Goal: Information Seeking & Learning: Learn about a topic

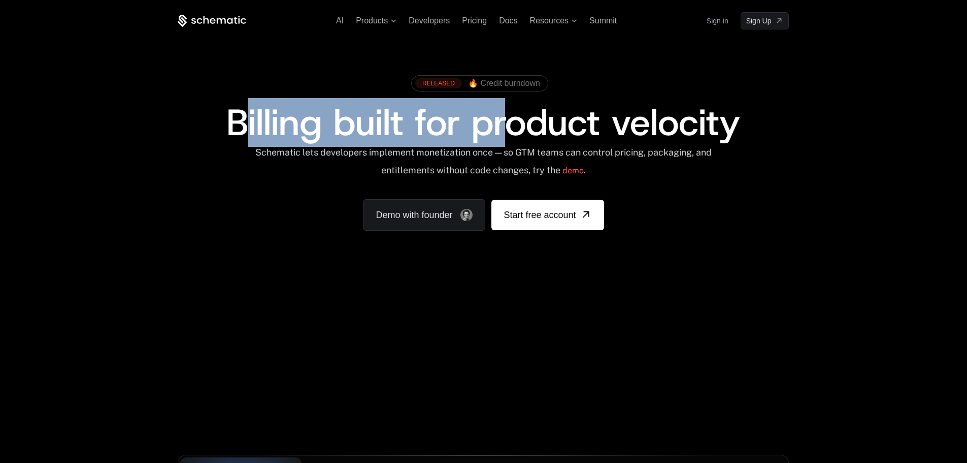
drag, startPoint x: 239, startPoint y: 126, endPoint x: 581, endPoint y: 115, distance: 342.9
click at [562, 118] on span "Billing built for product velocity" at bounding box center [483, 122] width 514 height 49
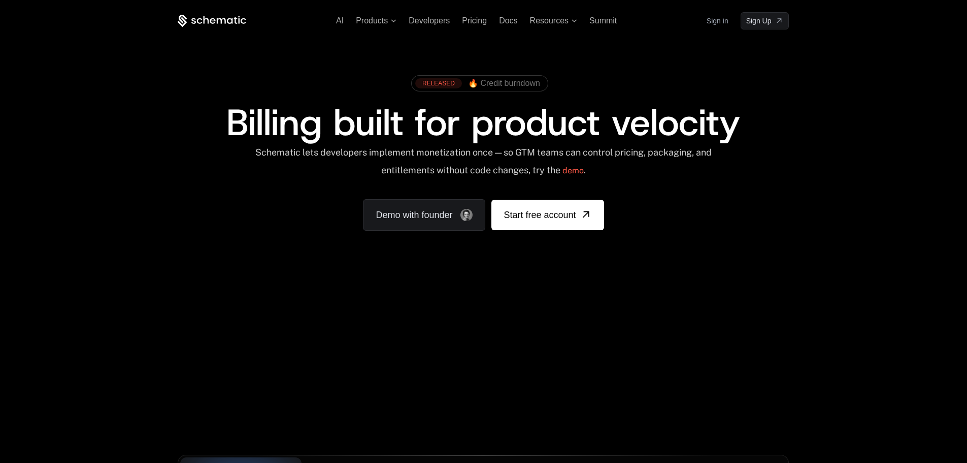
click at [737, 99] on span "Billing built for product velocity" at bounding box center [483, 122] width 514 height 49
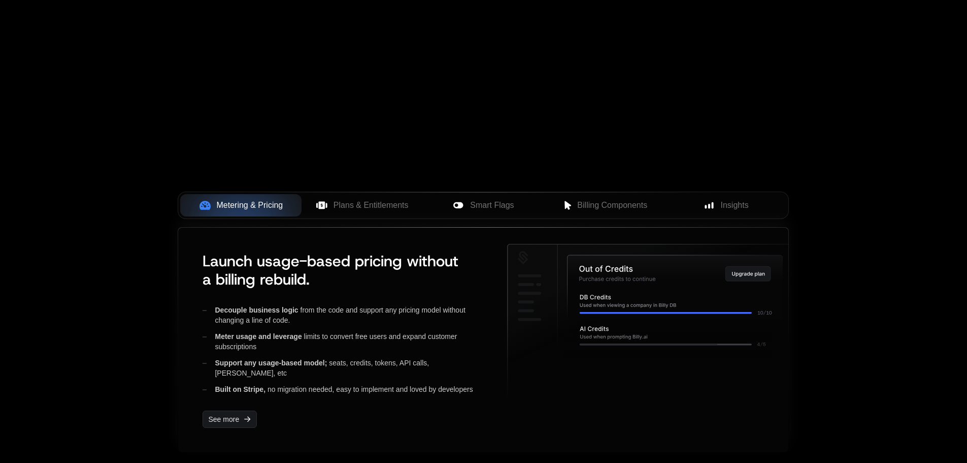
scroll to position [305, 0]
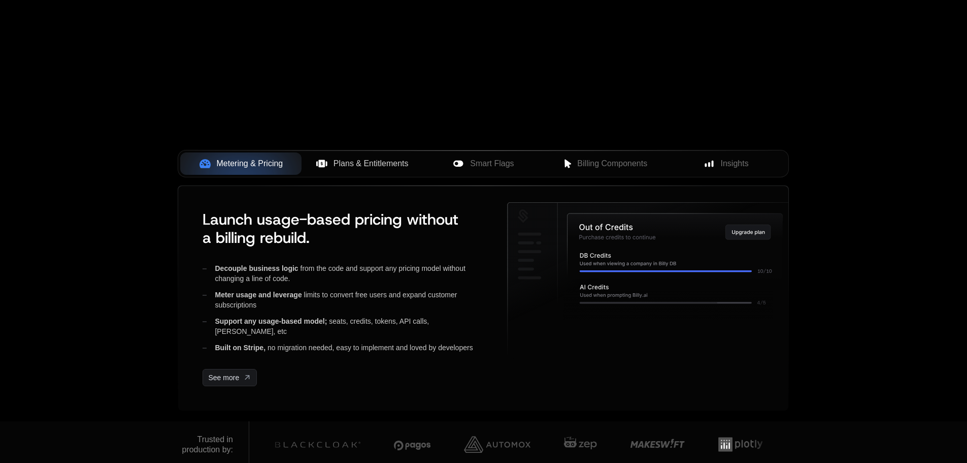
click at [343, 167] on span "Plans & Entitlements" at bounding box center [371, 163] width 75 height 12
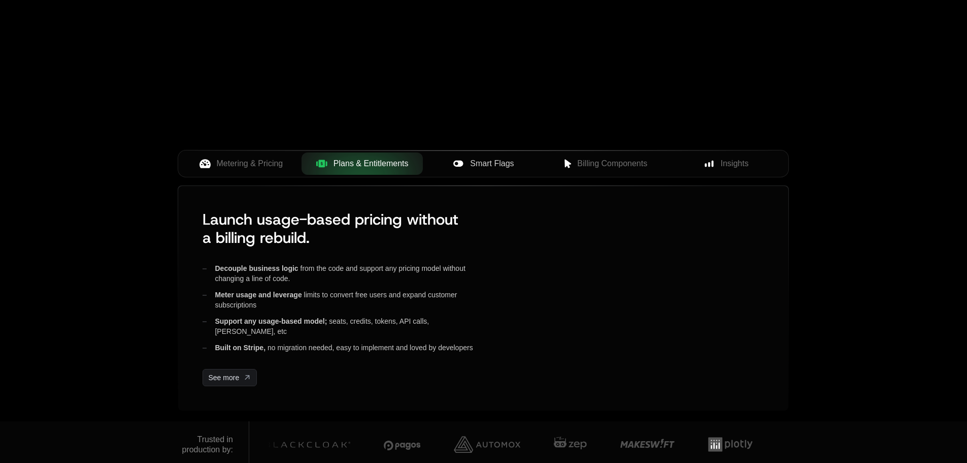
click at [478, 163] on span "Smart Flags" at bounding box center [492, 163] width 44 height 12
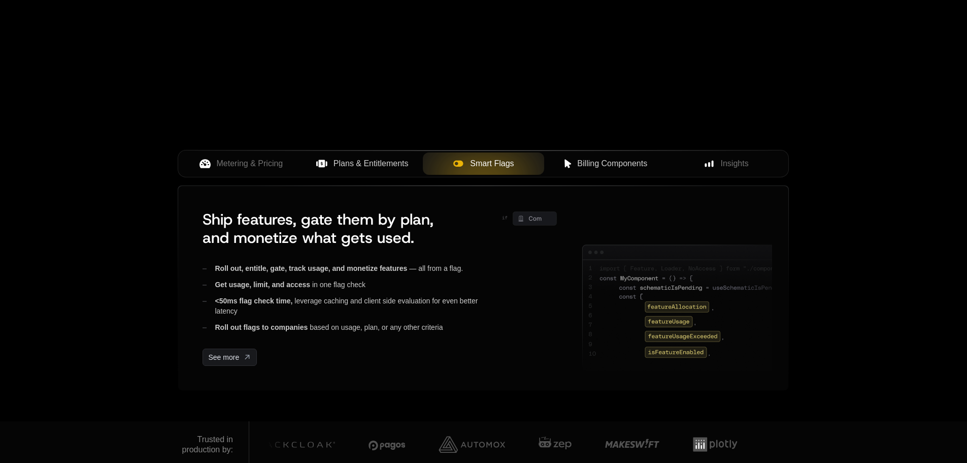
click at [603, 155] on button "Billing Components" at bounding box center [604, 163] width 121 height 22
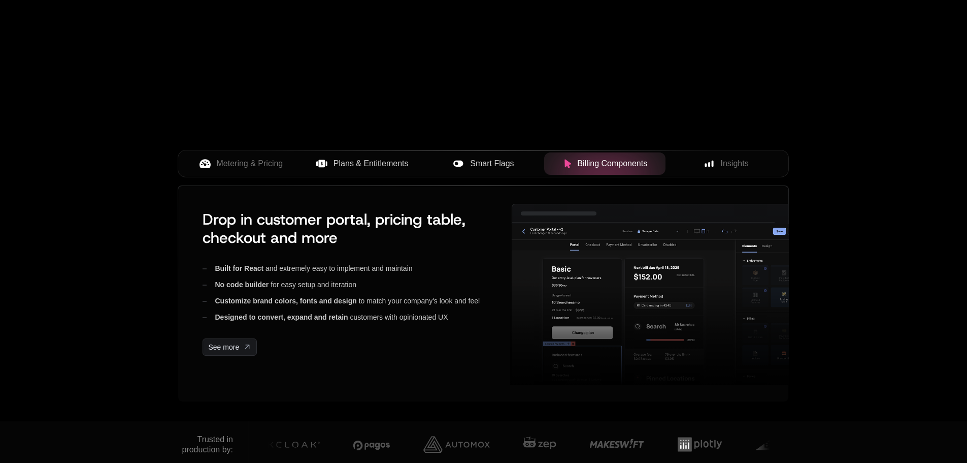
click at [724, 159] on span "Insights" at bounding box center [735, 163] width 28 height 12
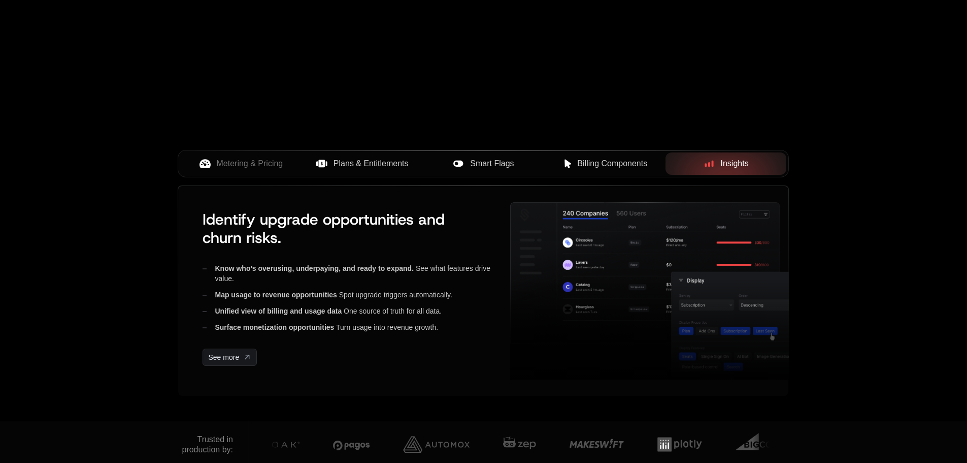
click at [646, 163] on span "Billing Components" at bounding box center [612, 163] width 70 height 12
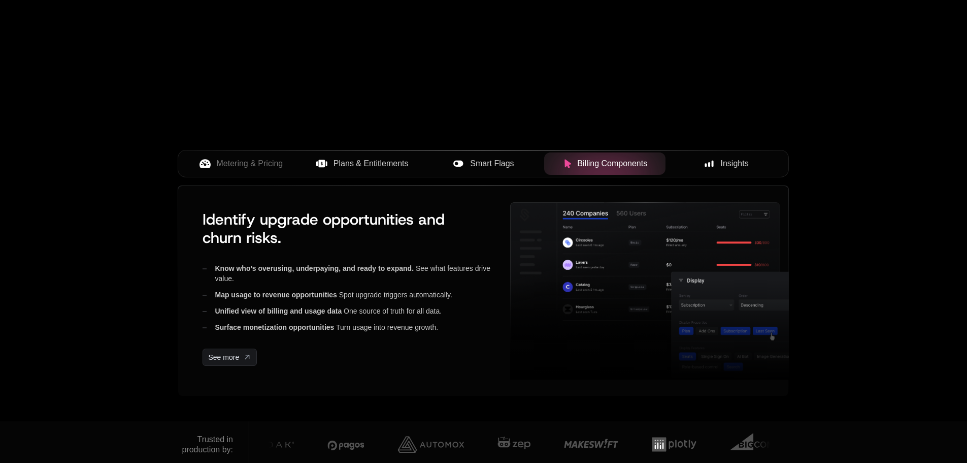
click at [471, 166] on span "Smart Flags" at bounding box center [492, 163] width 44 height 12
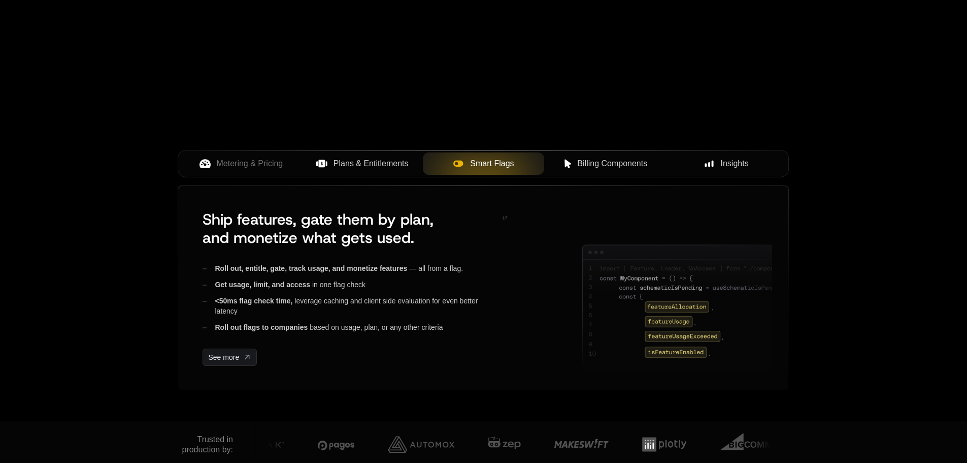
click at [327, 166] on icon at bounding box center [327, 163] width 2 height 5
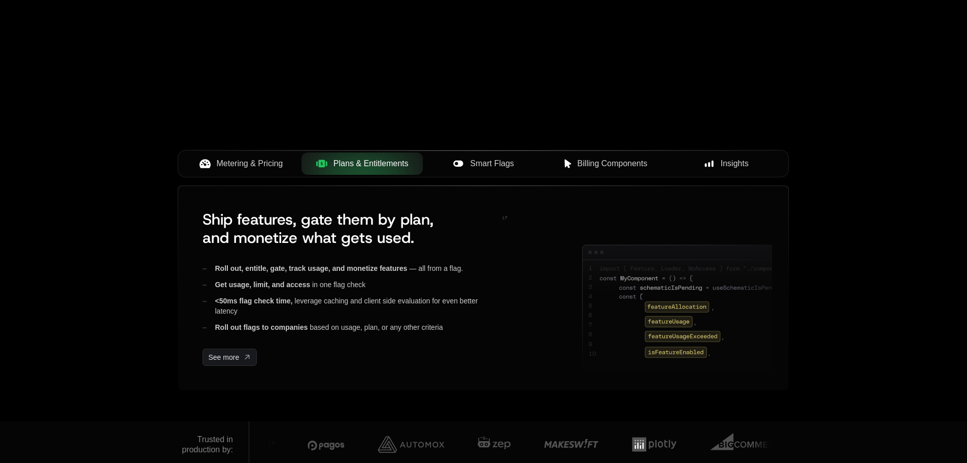
click at [237, 167] on span "Metering & Pricing" at bounding box center [250, 163] width 67 height 12
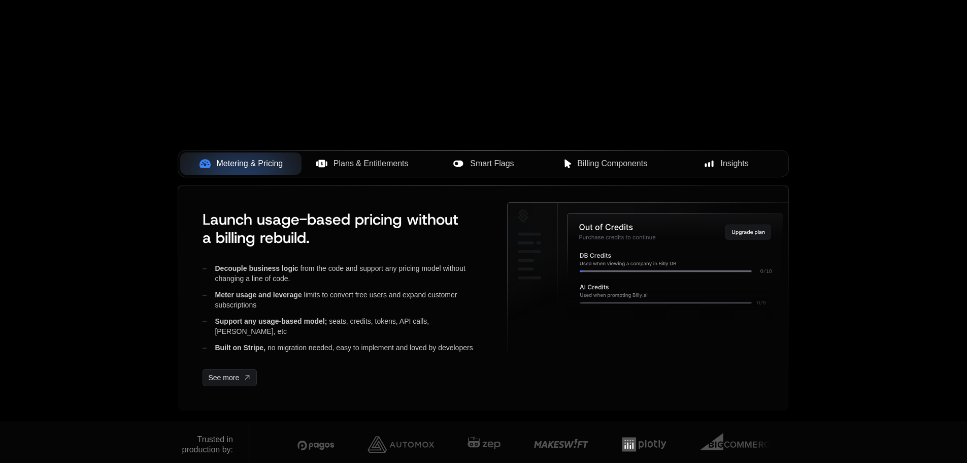
click at [347, 167] on span "Plans & Entitlements" at bounding box center [371, 163] width 75 height 12
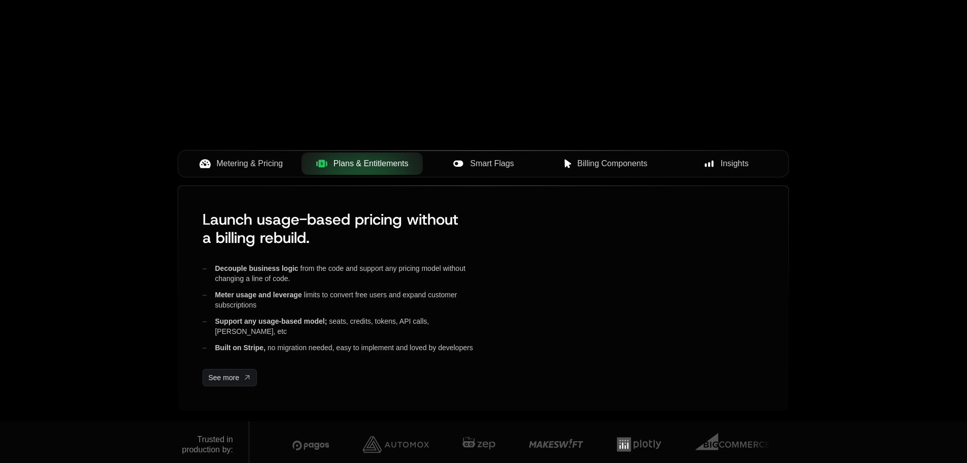
click at [501, 163] on span "Smart Flags" at bounding box center [492, 163] width 44 height 12
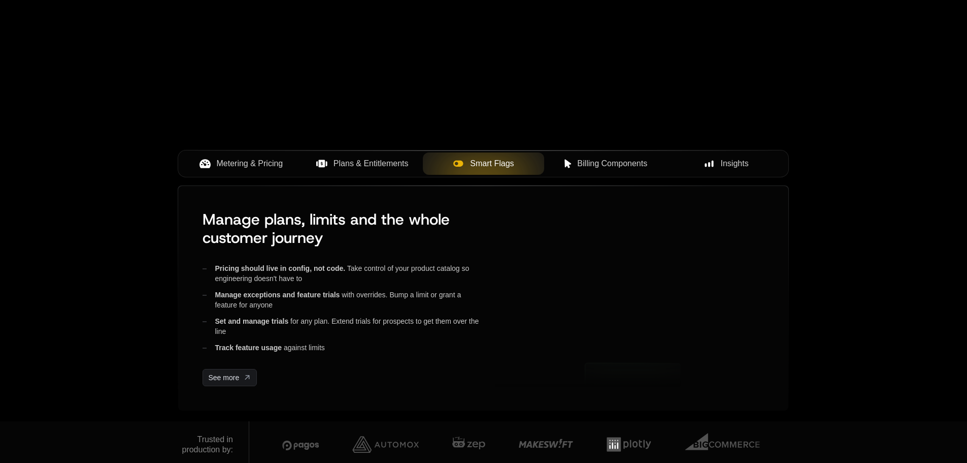
click at [588, 158] on span "Billing Components" at bounding box center [612, 163] width 70 height 12
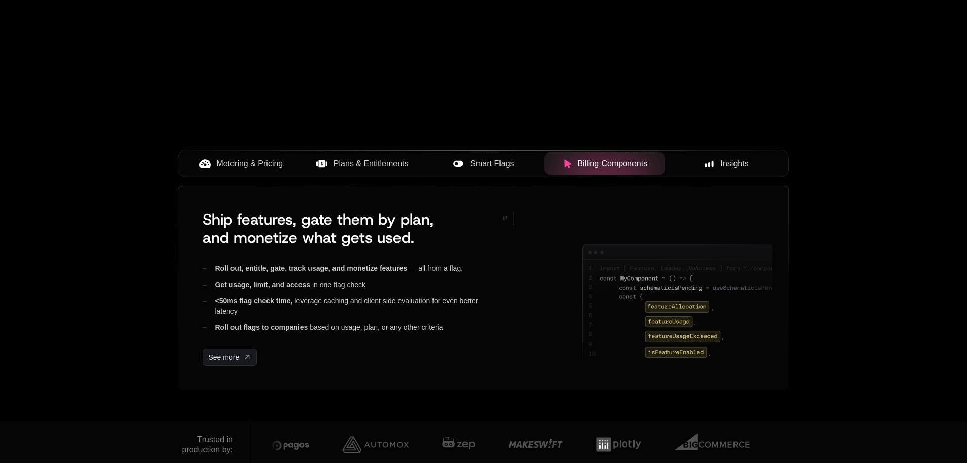
click at [729, 154] on button "Insights" at bounding box center [726, 163] width 121 height 22
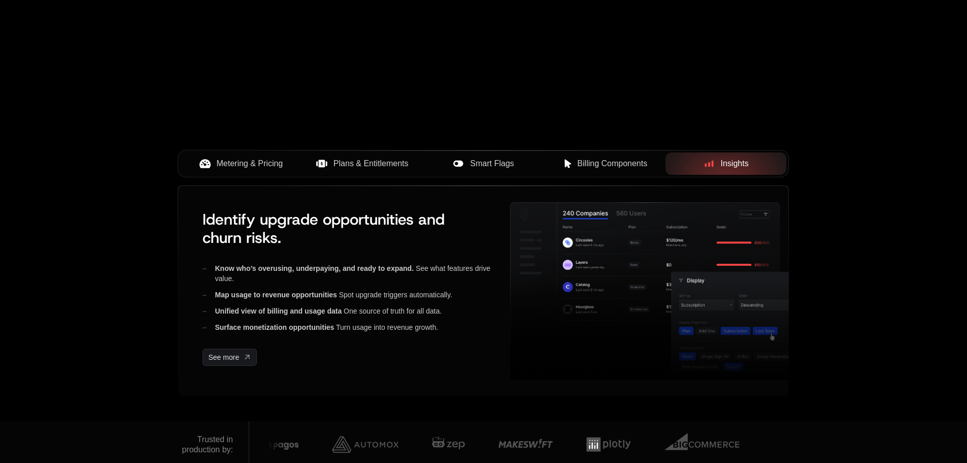
click at [569, 161] on icon at bounding box center [568, 163] width 9 height 9
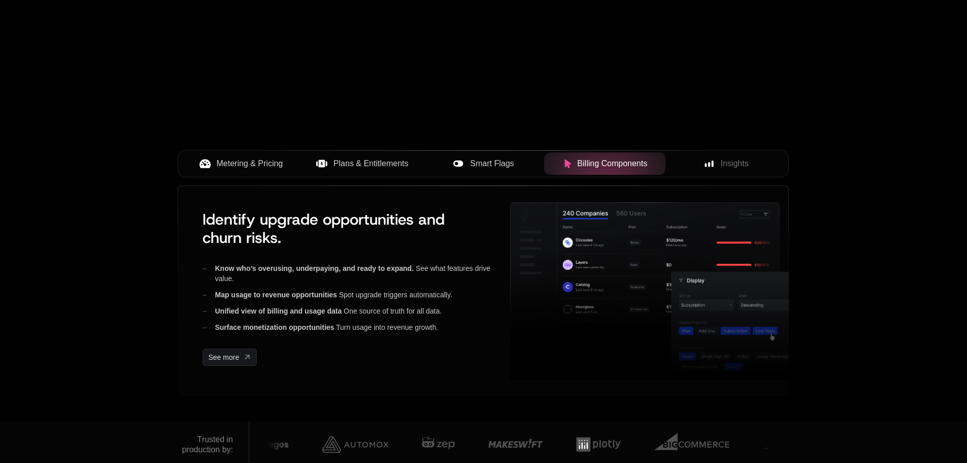
click at [489, 157] on span "Smart Flags" at bounding box center [492, 163] width 44 height 12
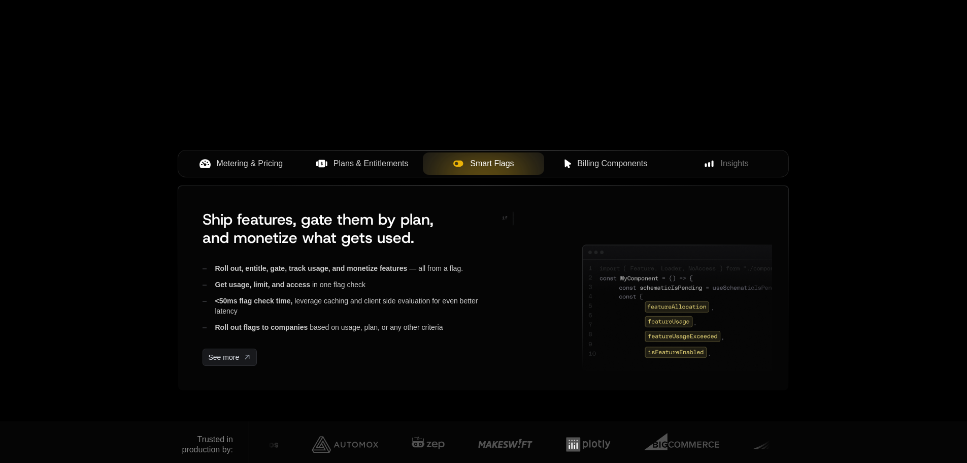
click at [369, 159] on span "Plans & Entitlements" at bounding box center [371, 163] width 75 height 12
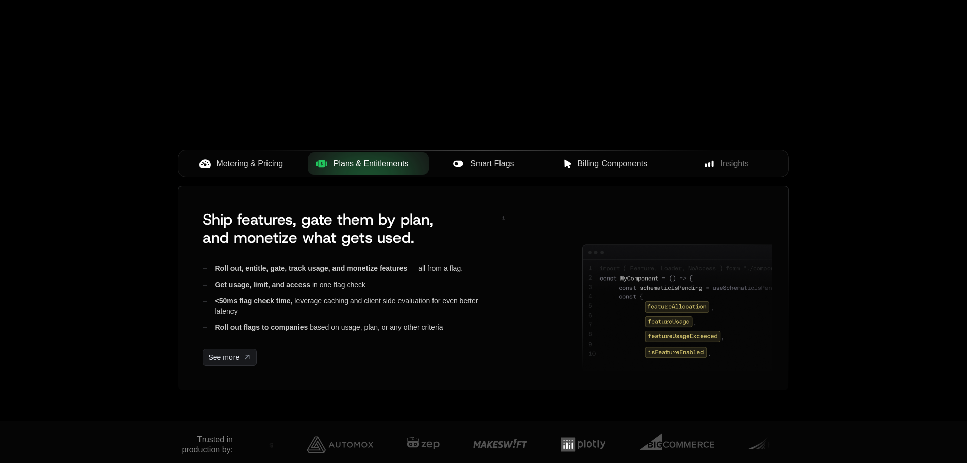
click at [225, 162] on span "Metering & Pricing" at bounding box center [250, 163] width 67 height 12
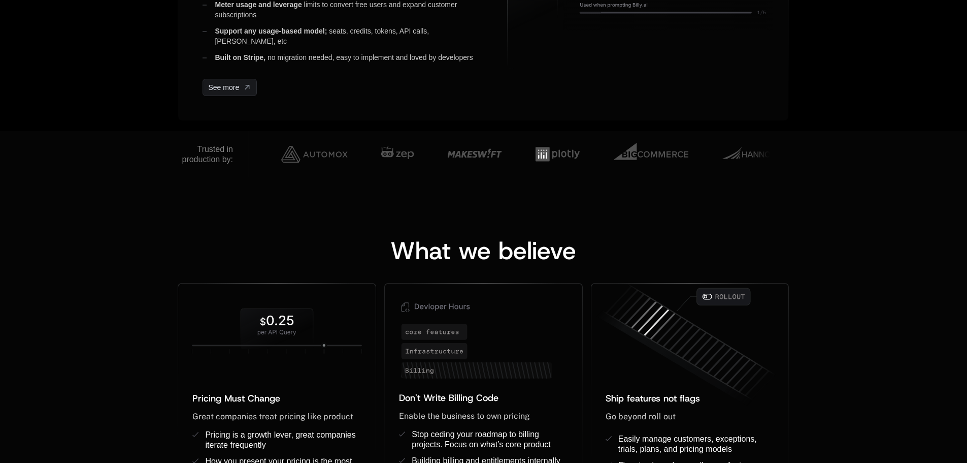
scroll to position [711, 0]
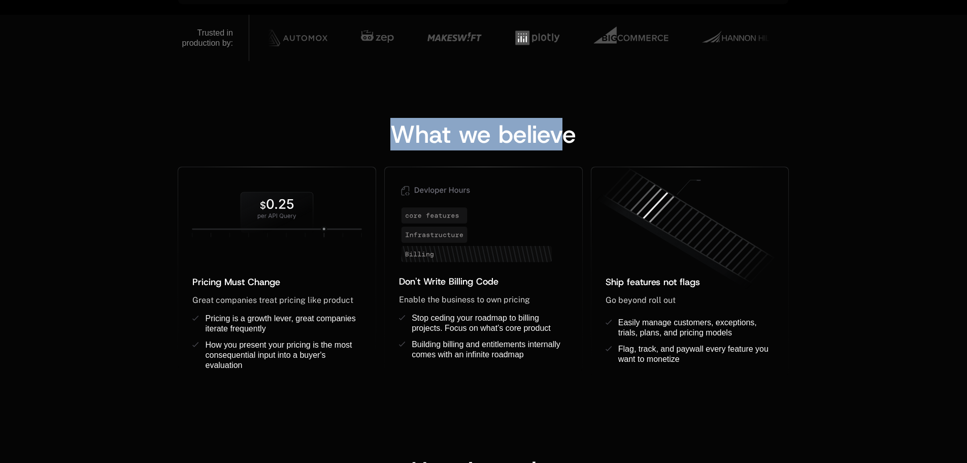
drag, startPoint x: 366, startPoint y: 146, endPoint x: 672, endPoint y: 125, distance: 306.8
click at [663, 122] on div "What we believe" at bounding box center [483, 134] width 611 height 24
click at [674, 126] on div "What we believe" at bounding box center [483, 134] width 611 height 24
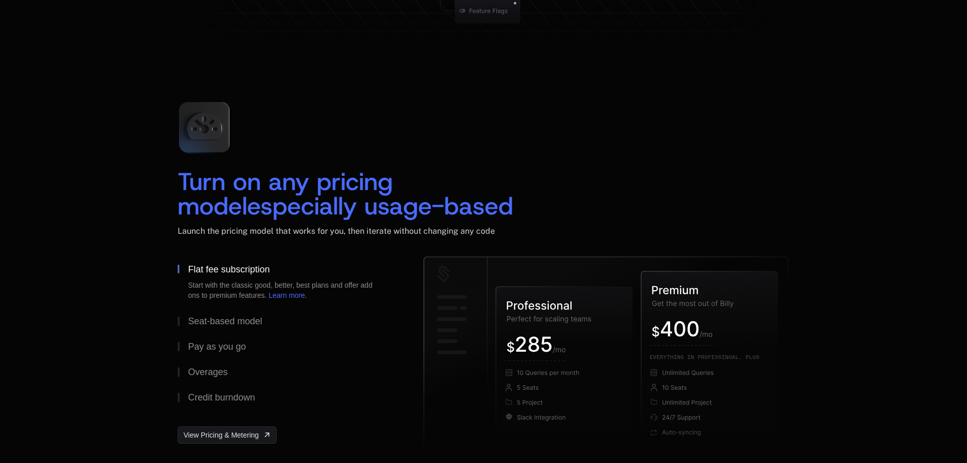
scroll to position [1472, 0]
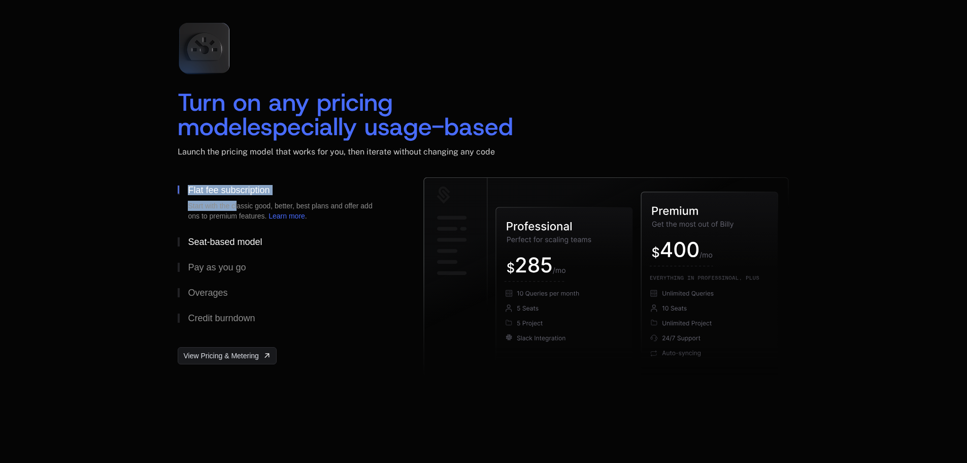
drag, startPoint x: 141, startPoint y: 182, endPoint x: 228, endPoint y: 239, distance: 103.8
click at [242, 207] on div "Turn on any pricing model especially usage-based Launch the pricing model that …" at bounding box center [483, 197] width 967 height 447
click at [343, 241] on button "Seat-based model" at bounding box center [284, 241] width 213 height 25
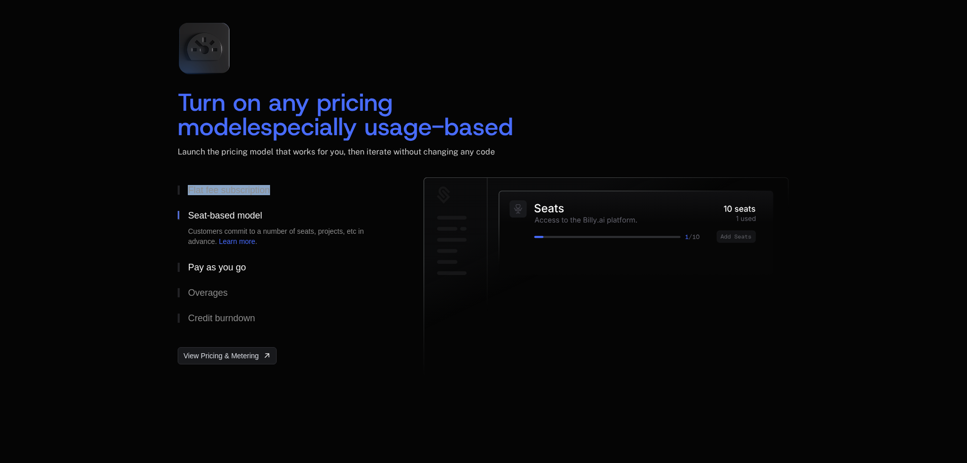
click at [211, 266] on div "Pay as you go" at bounding box center [217, 266] width 58 height 9
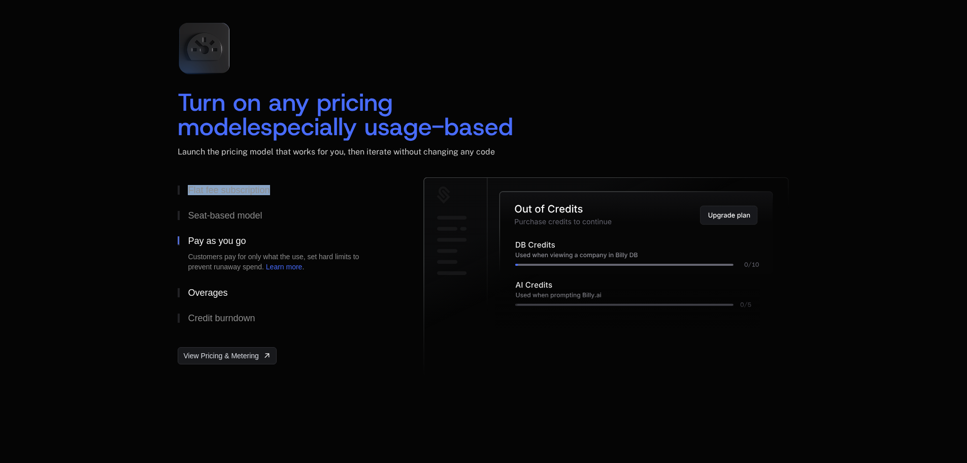
click at [218, 281] on button "Overages" at bounding box center [284, 292] width 213 height 25
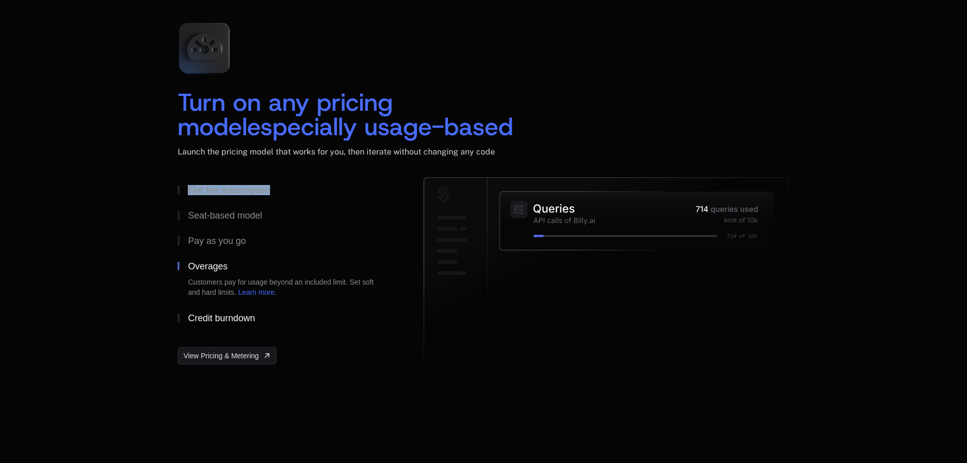
click at [226, 307] on button "Credit burndown" at bounding box center [284, 317] width 213 height 25
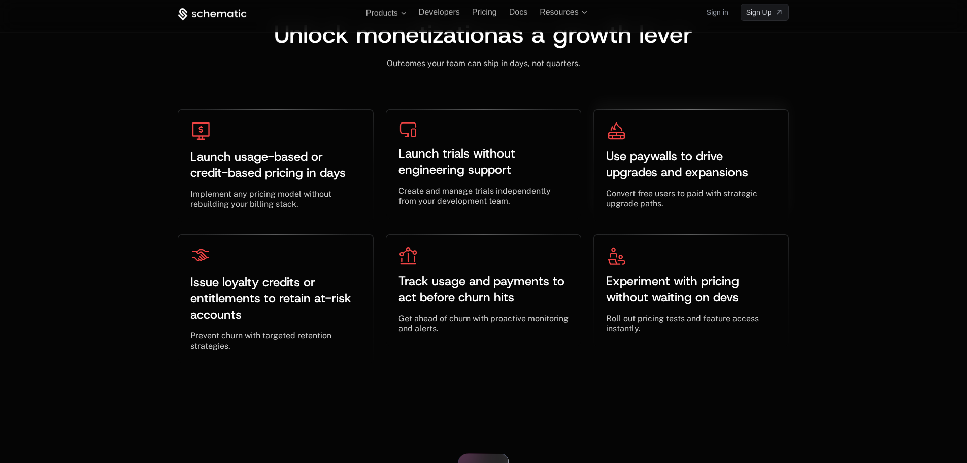
scroll to position [3046, 0]
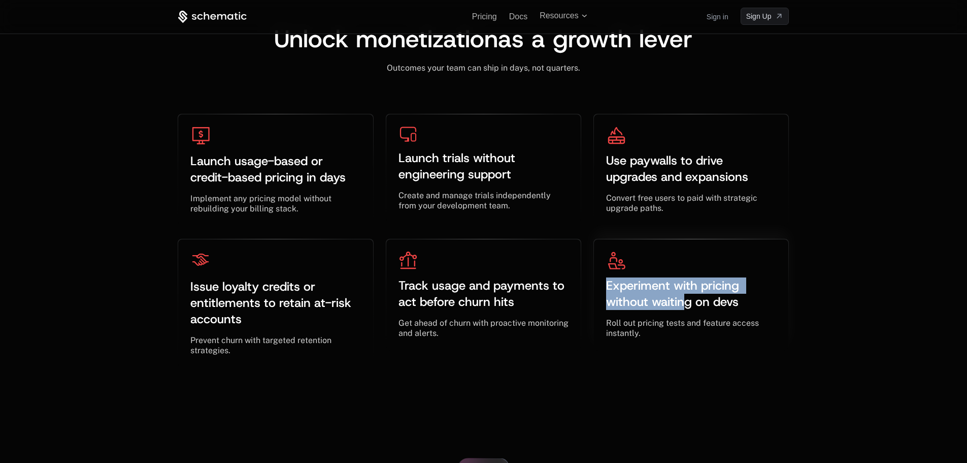
drag, startPoint x: 689, startPoint y: 289, endPoint x: 685, endPoint y: 303, distance: 14.4
click at [685, 302] on div "Experiment with pricing without waiting on devs ﻿ ﻿ Roll out pricing tests and …" at bounding box center [691, 294] width 170 height 87
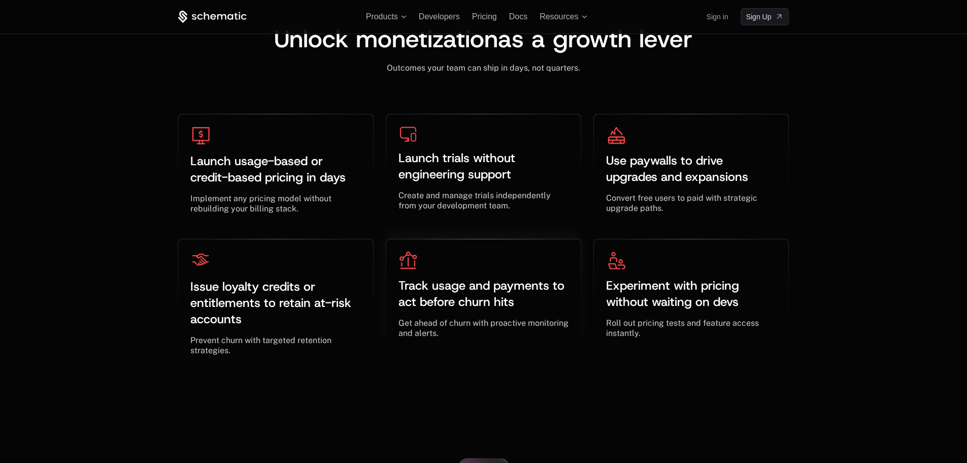
click at [553, 288] on span "Track usage and payments to act before churn hits" at bounding box center [484, 293] width 170 height 32
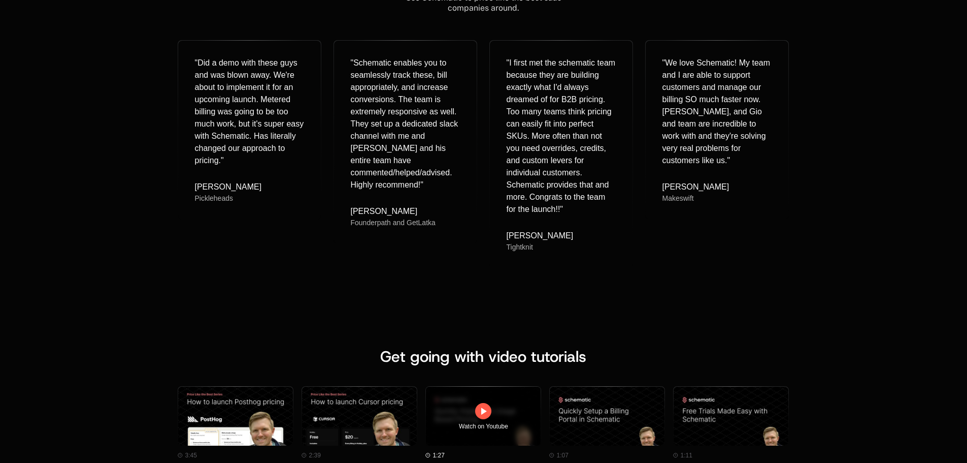
scroll to position [4417, 0]
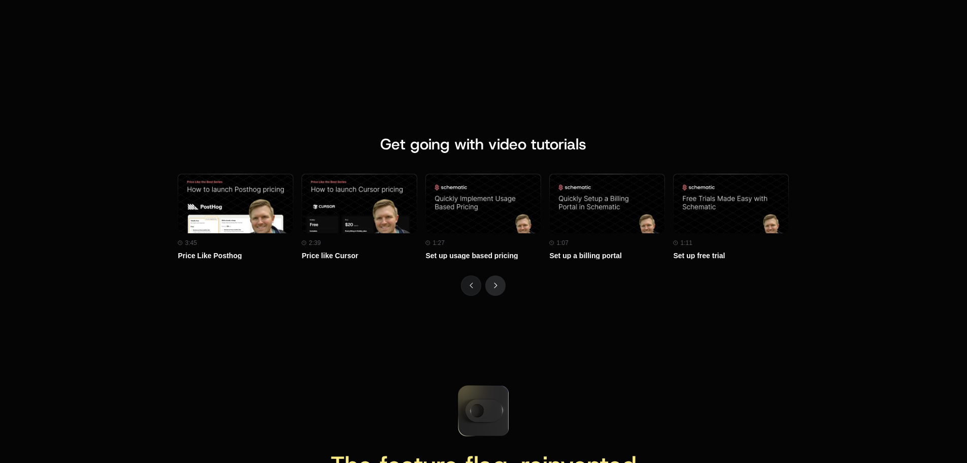
click at [497, 280] on button "Next" at bounding box center [495, 285] width 20 height 20
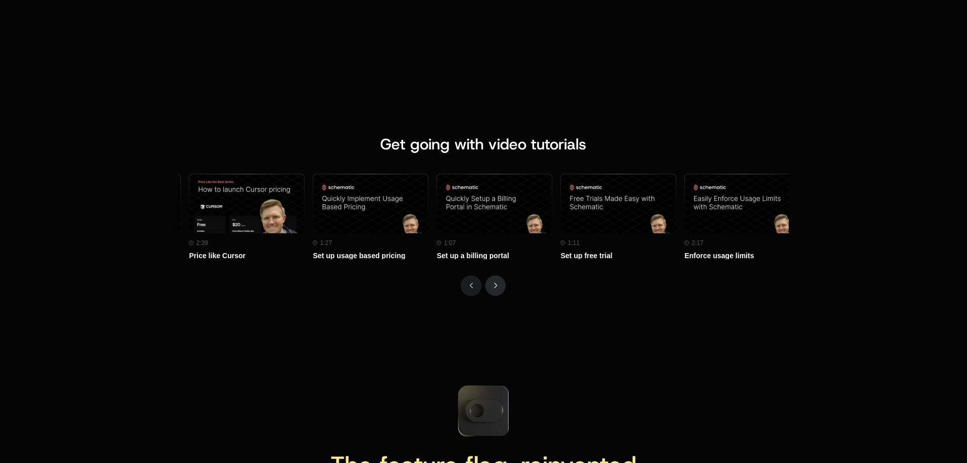
click at [497, 280] on button "Next" at bounding box center [495, 285] width 20 height 20
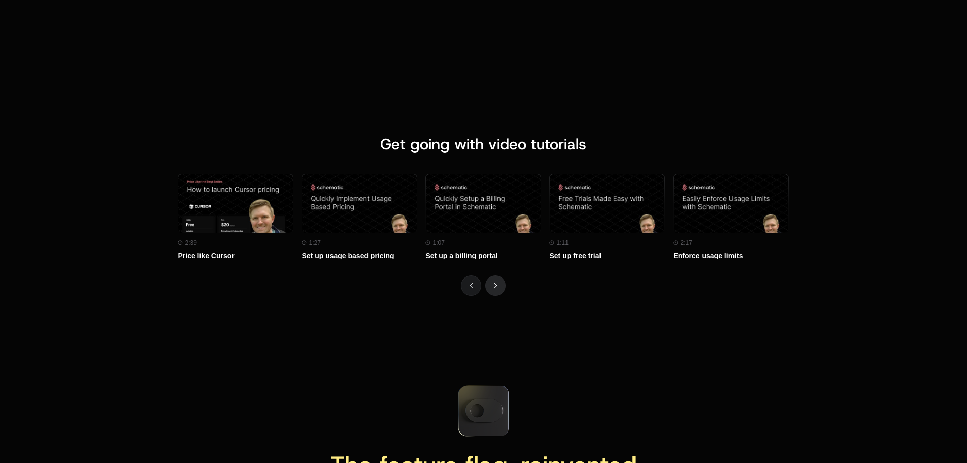
click at [497, 280] on button "Next" at bounding box center [495, 285] width 20 height 20
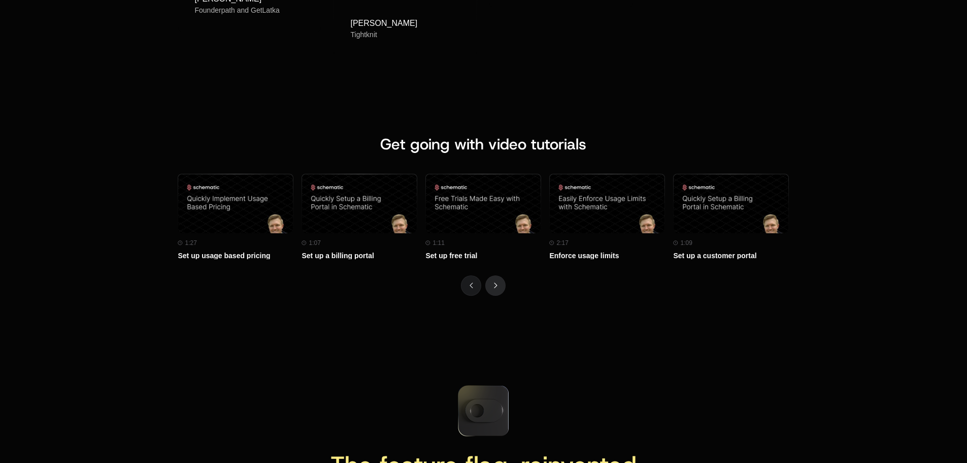
click at [497, 280] on button "Next" at bounding box center [495, 285] width 20 height 20
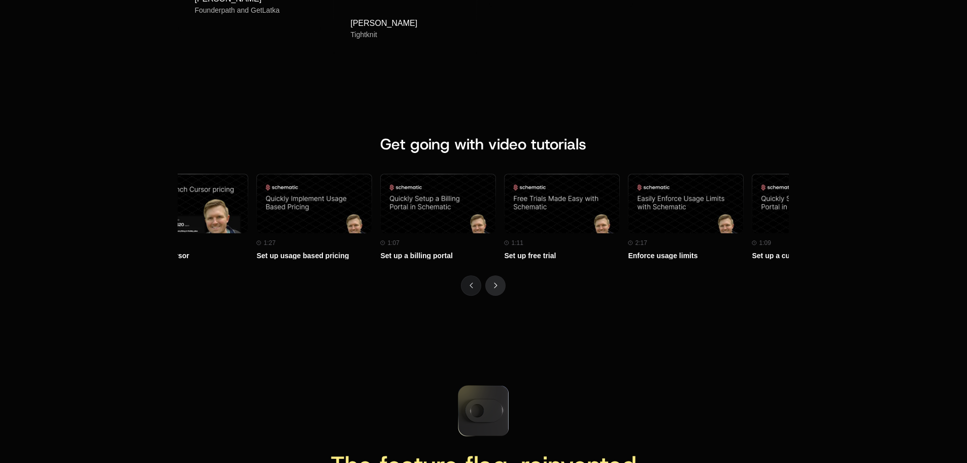
click at [497, 280] on button "Next" at bounding box center [495, 285] width 20 height 20
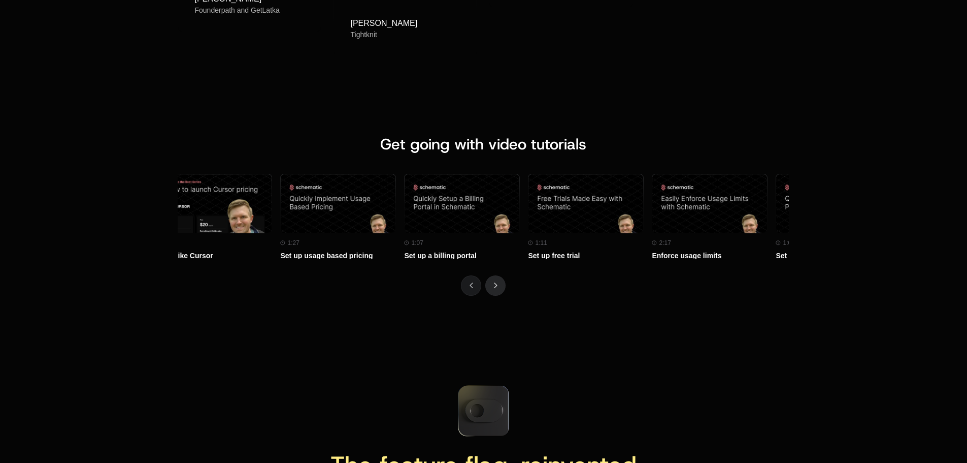
click at [497, 280] on button "Next" at bounding box center [495, 285] width 20 height 20
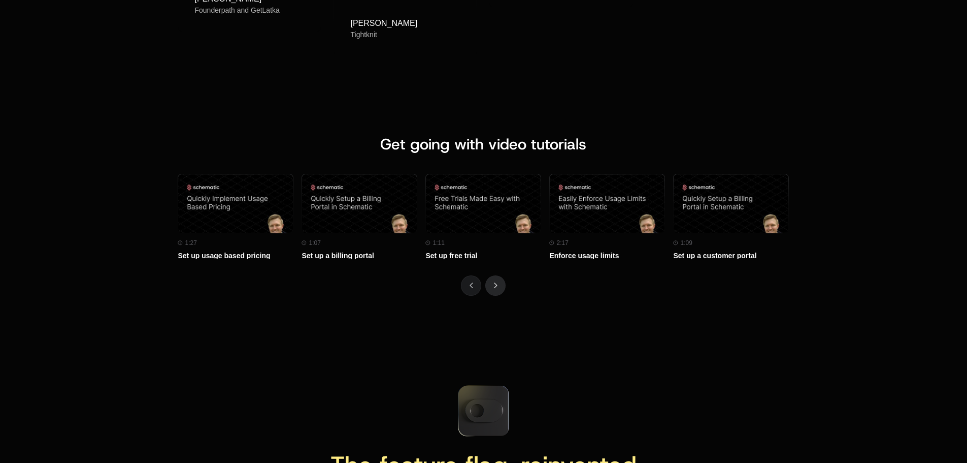
click at [497, 280] on button "Next" at bounding box center [495, 285] width 20 height 20
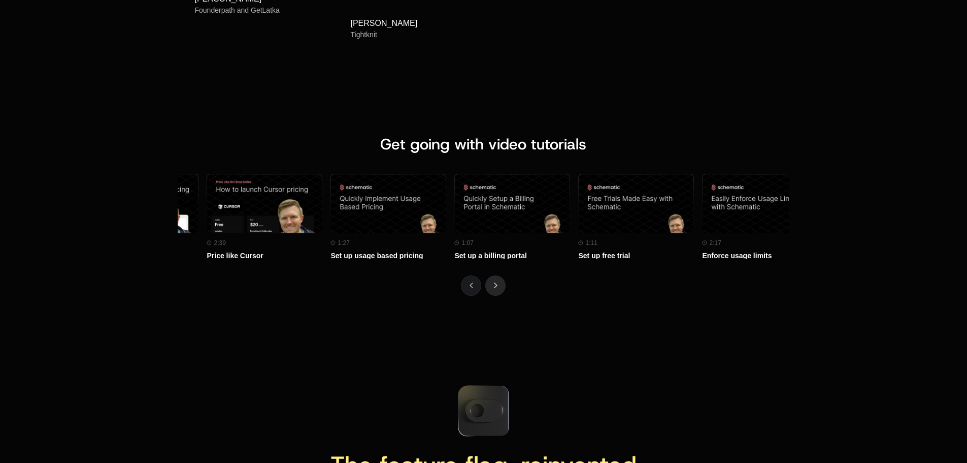
click at [497, 280] on button "Next" at bounding box center [495, 285] width 20 height 20
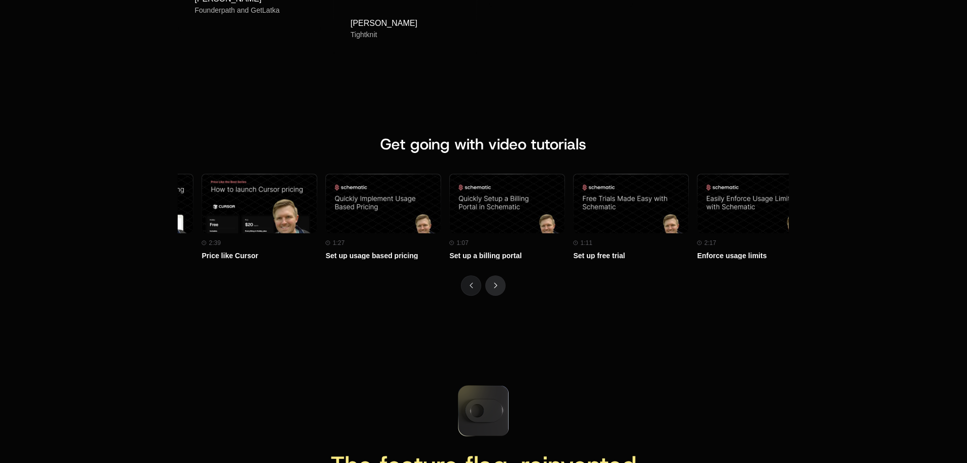
click at [497, 280] on button "Next" at bounding box center [495, 285] width 20 height 20
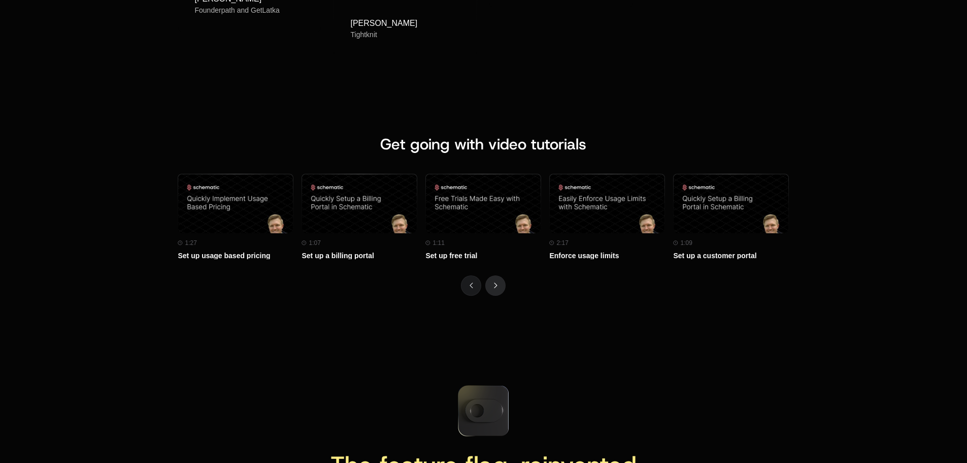
click at [497, 280] on button "Next" at bounding box center [495, 285] width 20 height 20
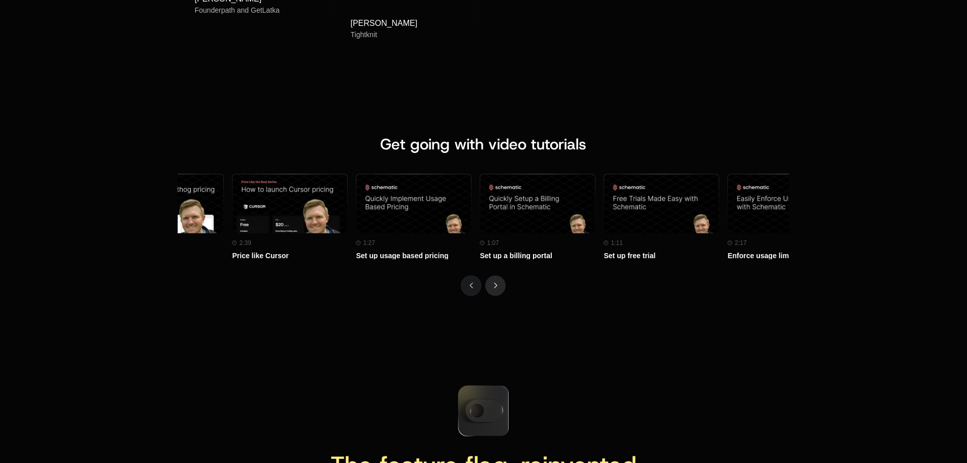
click at [497, 280] on button "Next" at bounding box center [495, 285] width 20 height 20
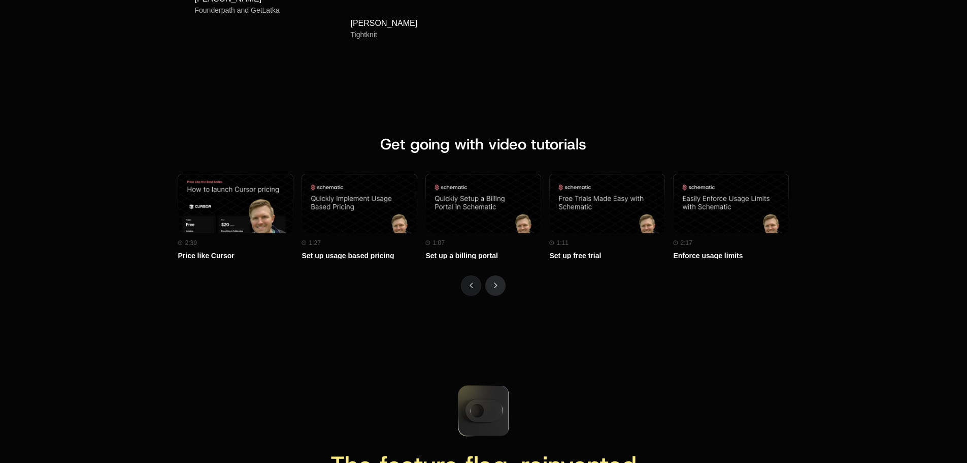
click at [497, 280] on button "Next" at bounding box center [495, 285] width 20 height 20
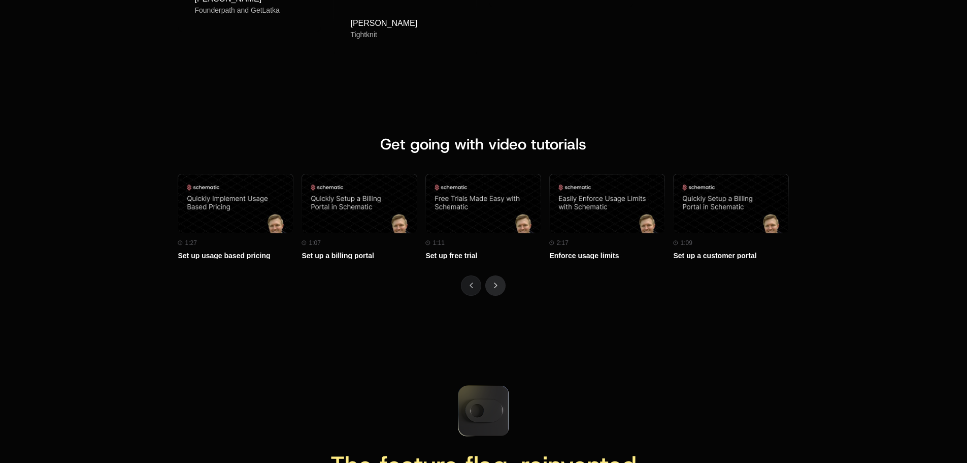
click at [497, 280] on button "Next" at bounding box center [495, 285] width 20 height 20
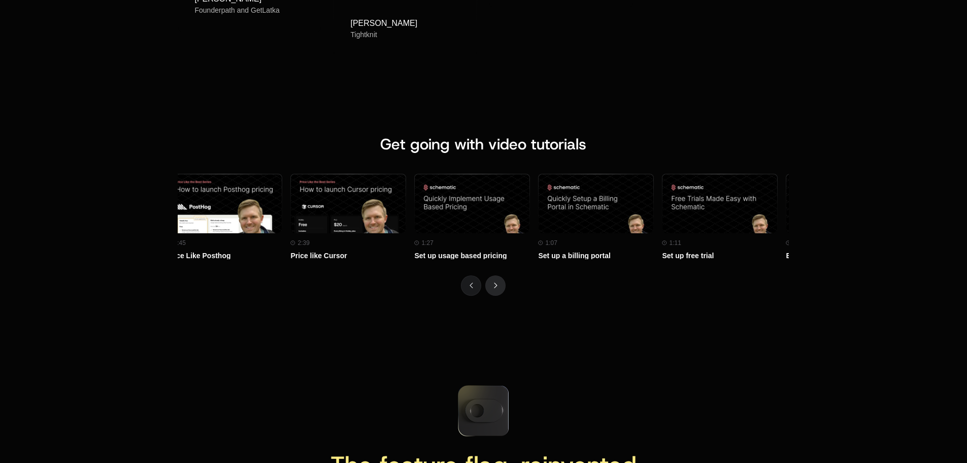
scroll to position [0, 0]
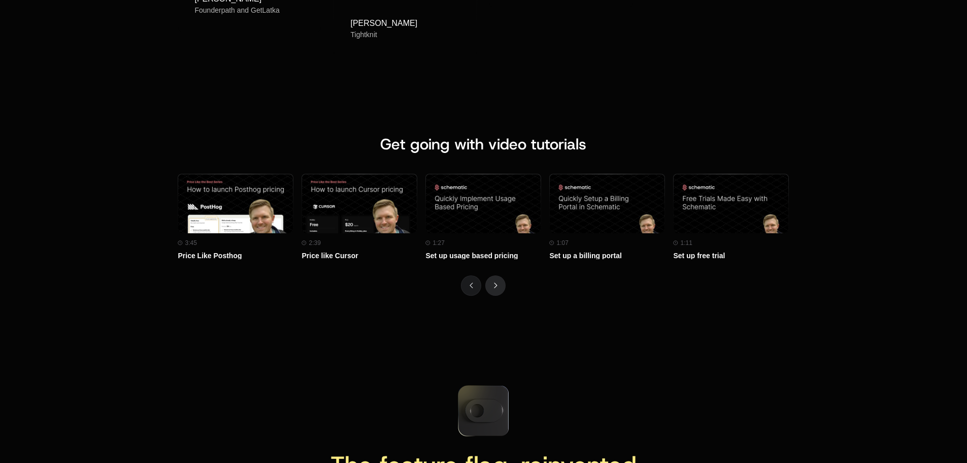
click at [497, 280] on button "Next" at bounding box center [495, 285] width 20 height 20
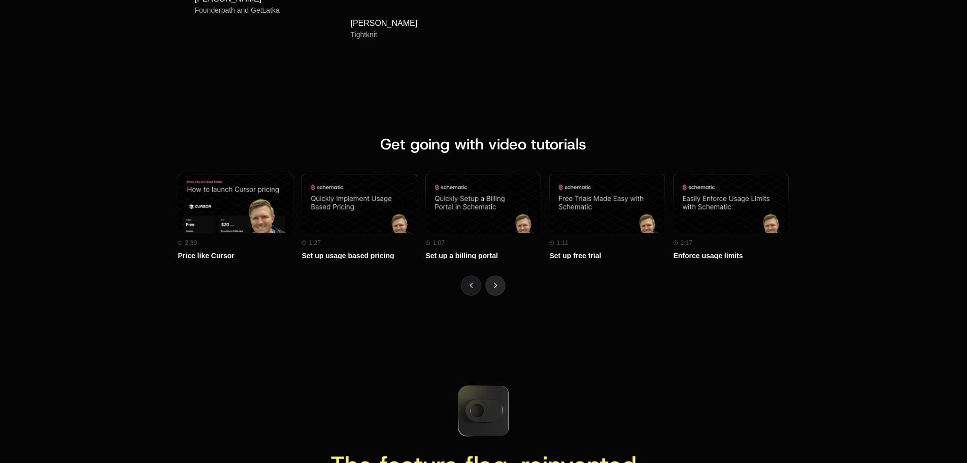
click at [497, 280] on button "Next" at bounding box center [495, 285] width 20 height 20
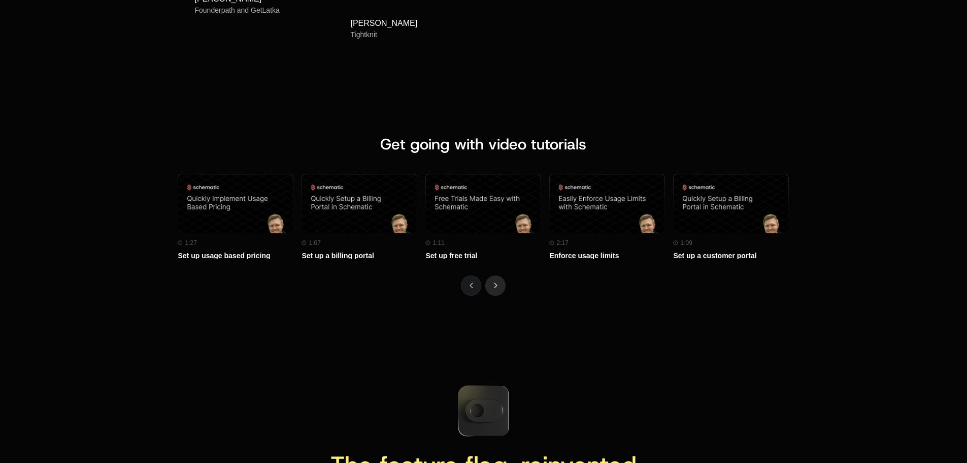
click at [497, 280] on button "Next" at bounding box center [495, 285] width 20 height 20
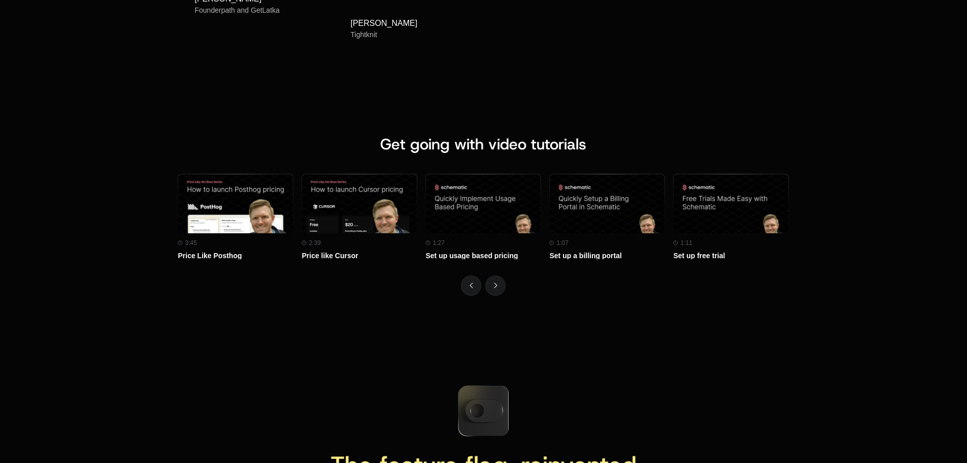
click at [513, 305] on div "Get going with video tutorials Watch on Youtube 3:45 Price Like Posthog Watch o…" at bounding box center [483, 214] width 967 height 241
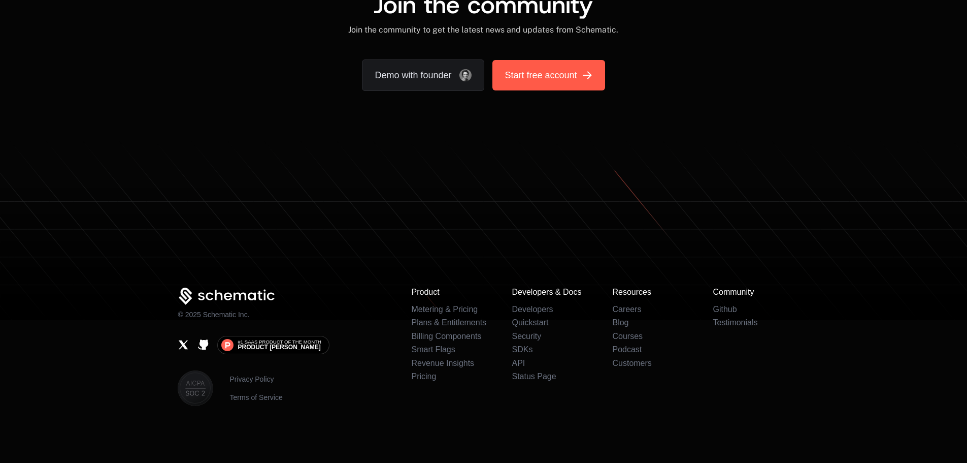
scroll to position [6266, 0]
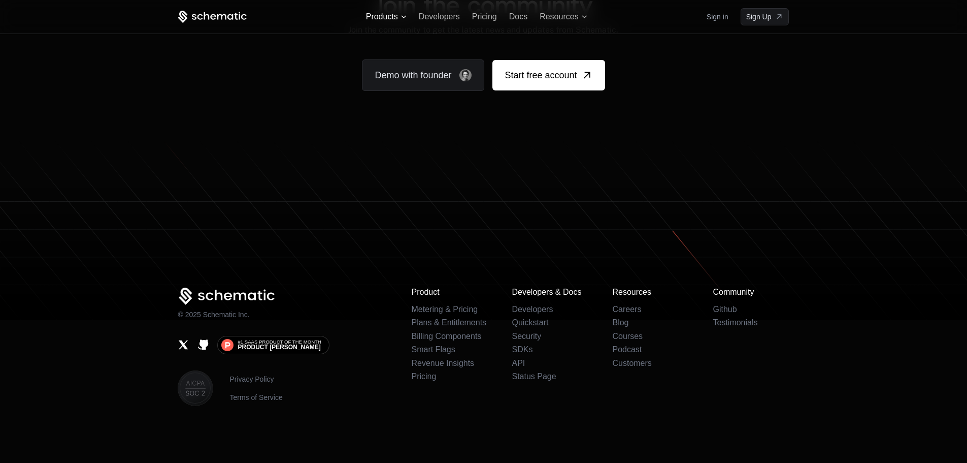
click at [371, 17] on span "Products" at bounding box center [382, 16] width 32 height 9
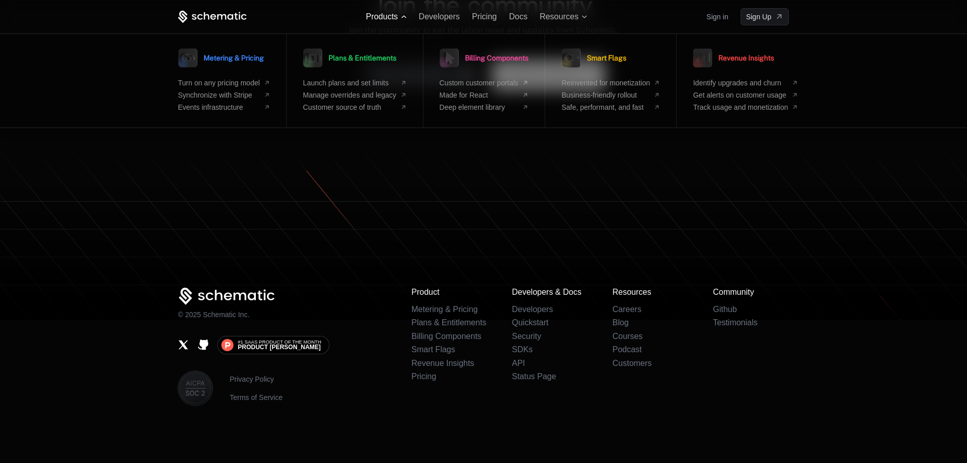
scroll to position [6254, 0]
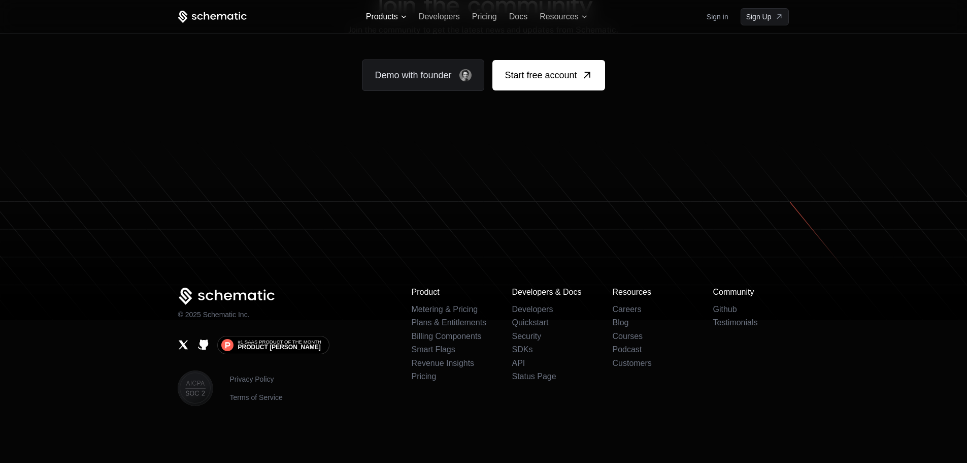
click at [371, 17] on span "Products" at bounding box center [382, 16] width 32 height 9
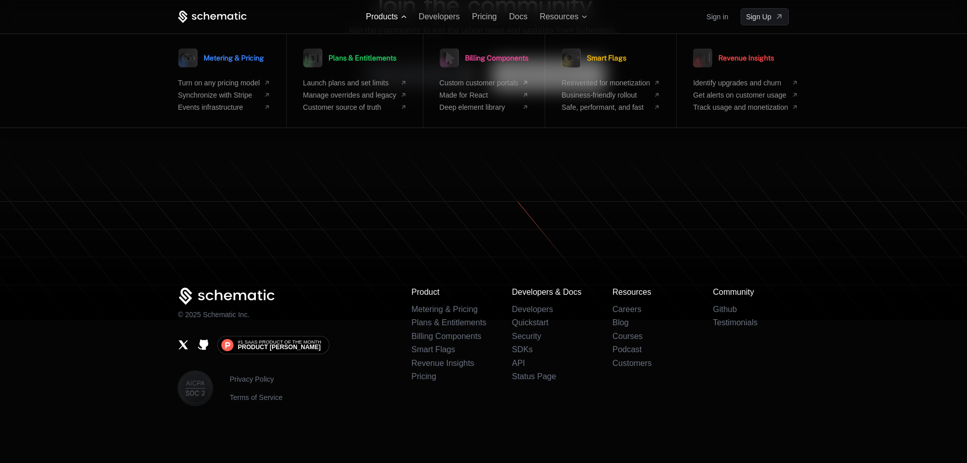
click at [387, 17] on span "Products" at bounding box center [382, 16] width 32 height 9
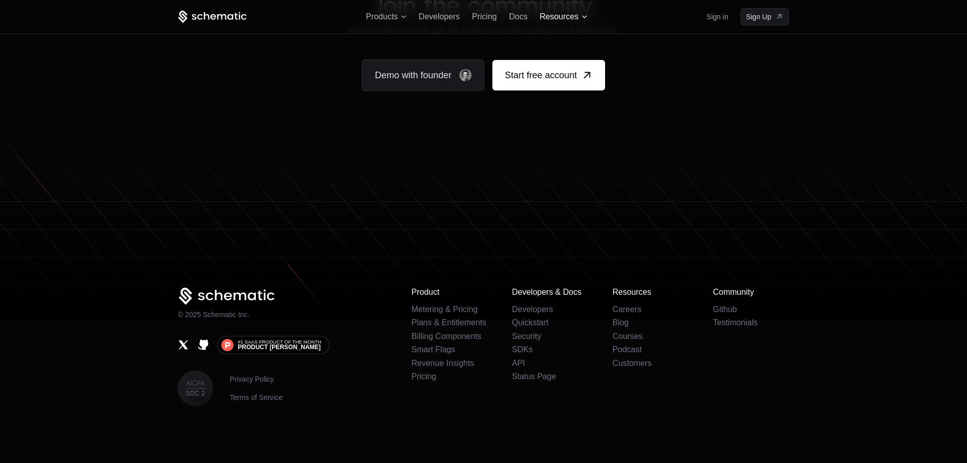
click at [579, 16] on span "Resources" at bounding box center [563, 16] width 47 height 9
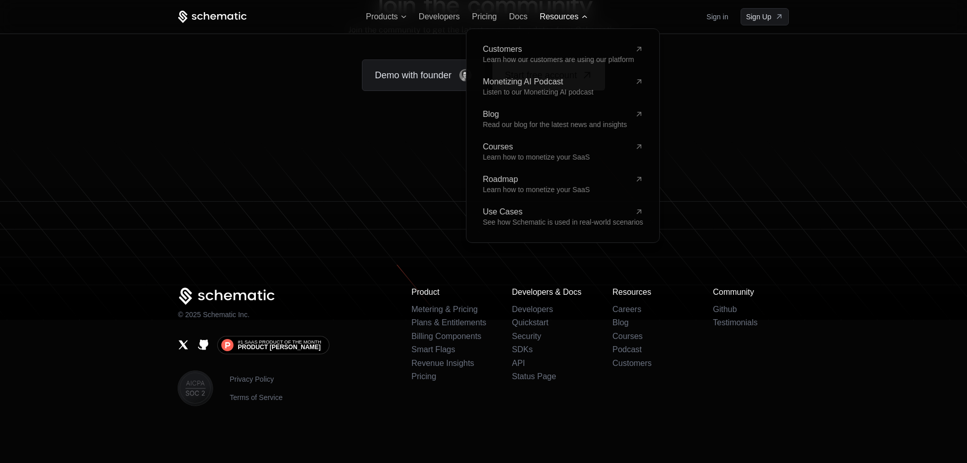
click at [579, 16] on span "Resources" at bounding box center [563, 16] width 47 height 9
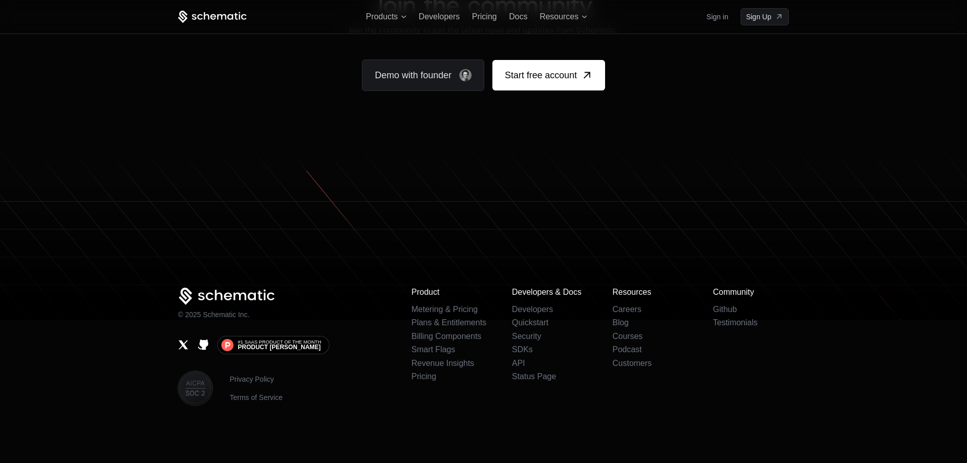
click at [364, 19] on div "Products Developers Pricing Docs Resources Sign in Sign Up" at bounding box center [484, 17] width 660 height 34
click at [373, 19] on span "Products" at bounding box center [382, 16] width 32 height 9
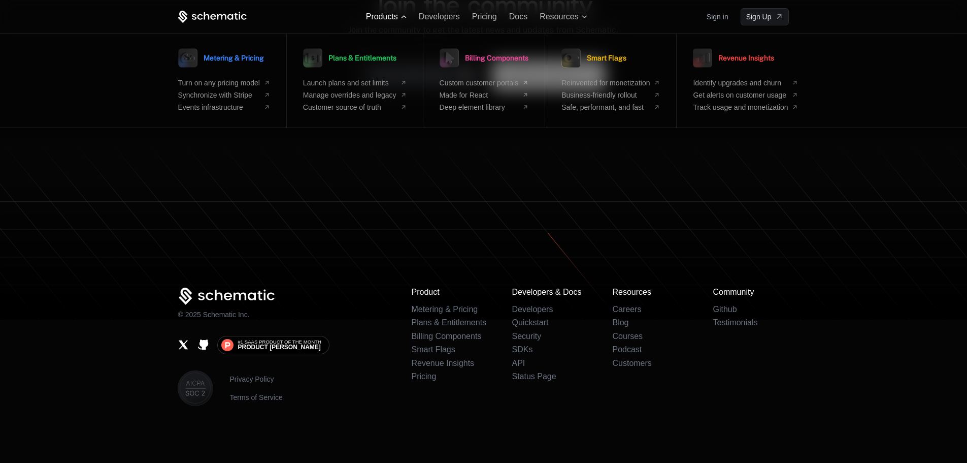
click at [373, 19] on span "Products" at bounding box center [382, 16] width 32 height 9
